Goal: Task Accomplishment & Management: Complete application form

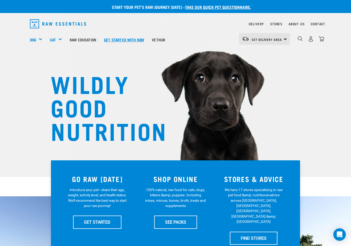
click at [113, 40] on link "Get started with Raw" at bounding box center [124, 39] width 48 height 21
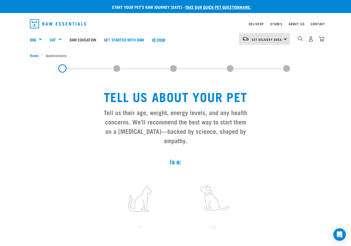
drag, startPoint x: 174, startPoint y: 39, endPoint x: 154, endPoint y: 41, distance: 20.1
click at [154, 41] on div "Dog Shop All Dog Get Started Packs Wildly Good Meal Packs Shop By Category" at bounding box center [177, 39] width 294 height 21
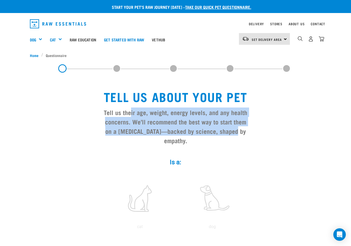
drag, startPoint x: 132, startPoint y: 112, endPoint x: 228, endPoint y: 130, distance: 97.9
click at [228, 130] on h3 "Tell us their age, weight, energy levels, and any health concerns. We’ll recomm…" at bounding box center [176, 125] width 148 height 37
